Goal: Check status: Check status

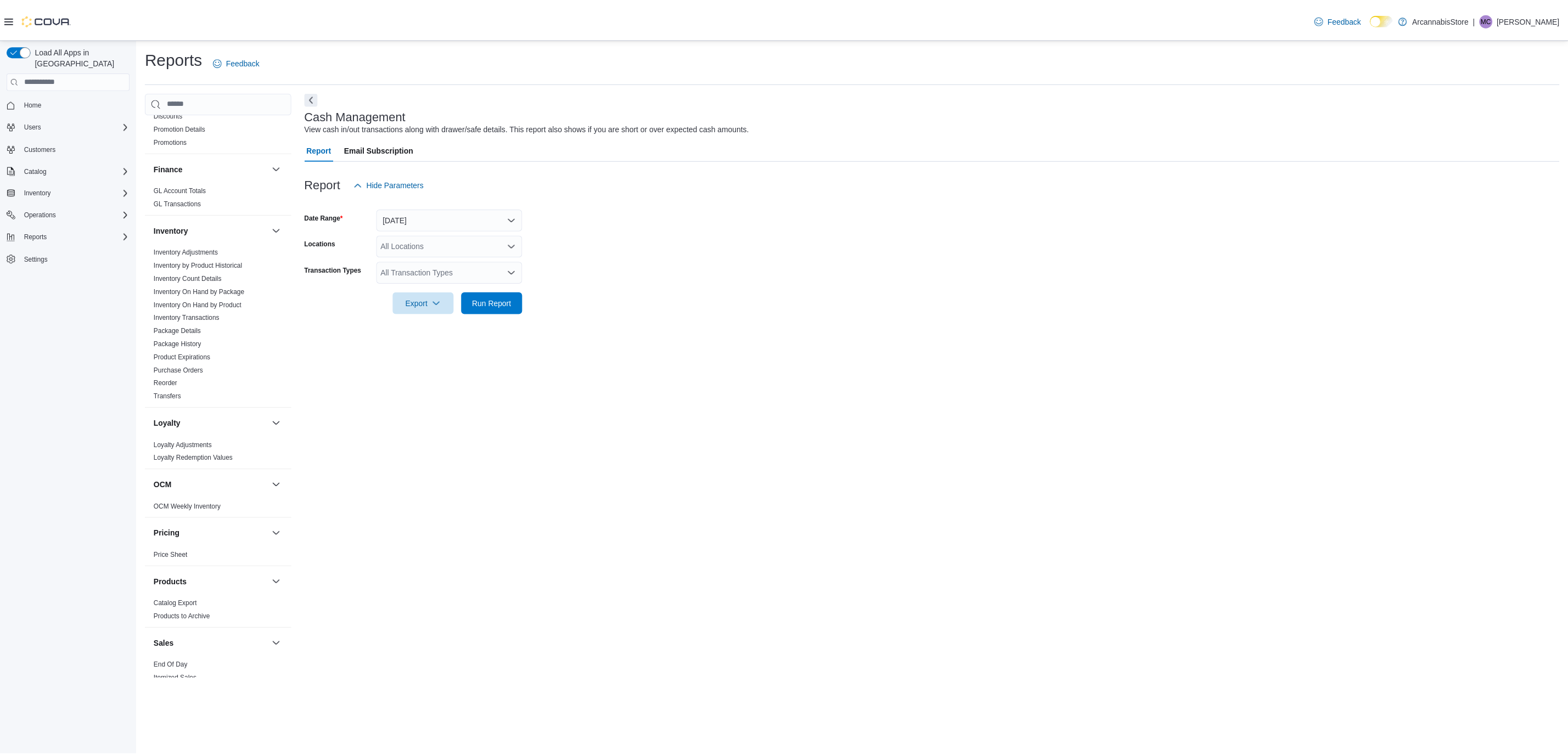
scroll to position [247, 0]
click at [202, 305] on link "Inventory On Hand by Product" at bounding box center [198, 306] width 88 height 8
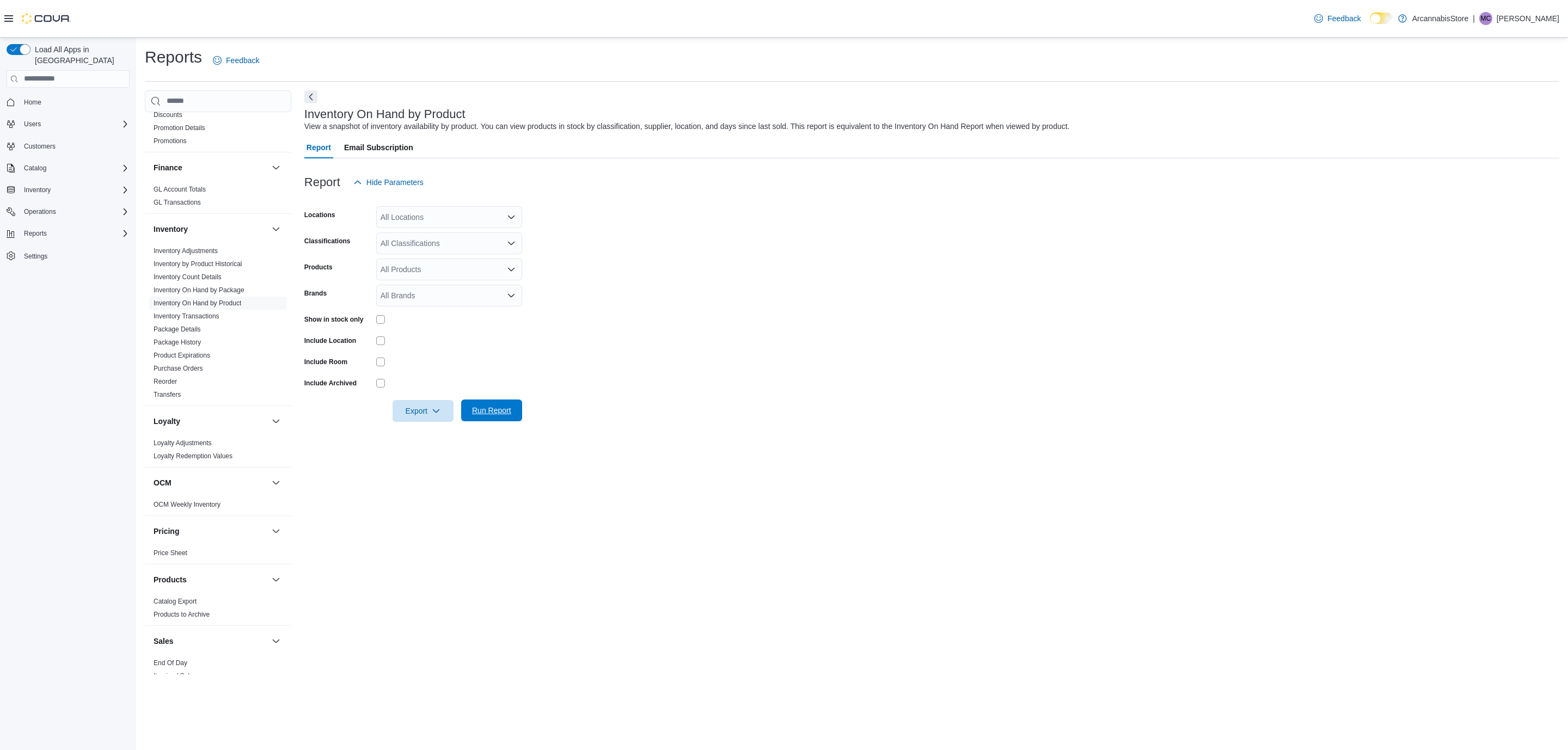
click at [493, 410] on span "Run Report" at bounding box center [491, 410] width 39 height 11
